Goal: Task Accomplishment & Management: Manage account settings

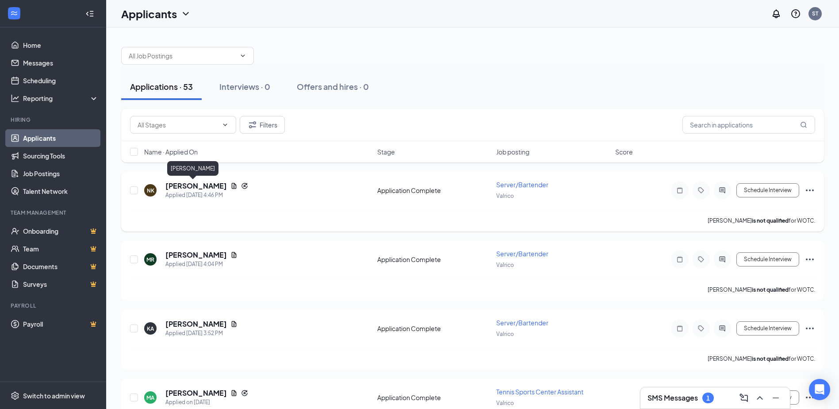
click at [179, 186] on h5 "Nancy Kerr" at bounding box center [195, 186] width 61 height 10
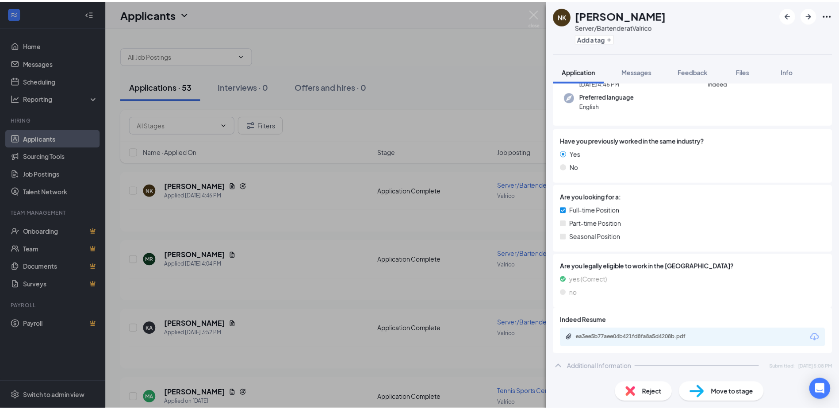
scroll to position [133, 0]
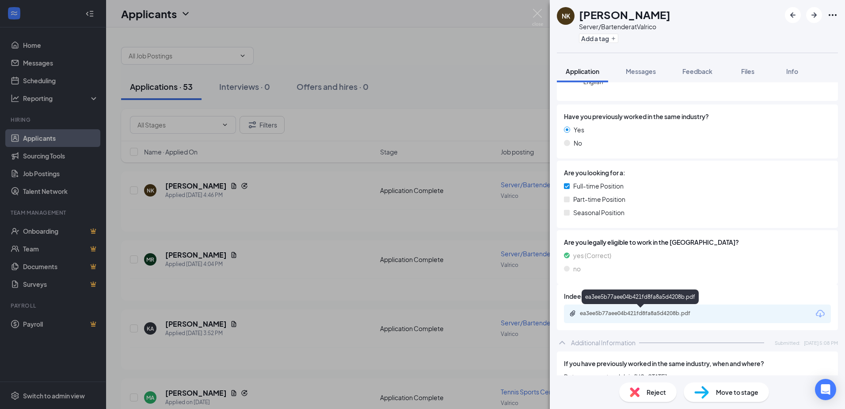
click at [623, 313] on div "ea3ee5b77aee04b421fd8fa8a5d4208b.pdf" at bounding box center [642, 312] width 124 height 7
click at [537, 19] on img at bounding box center [537, 17] width 11 height 17
